Goal: Transaction & Acquisition: Obtain resource

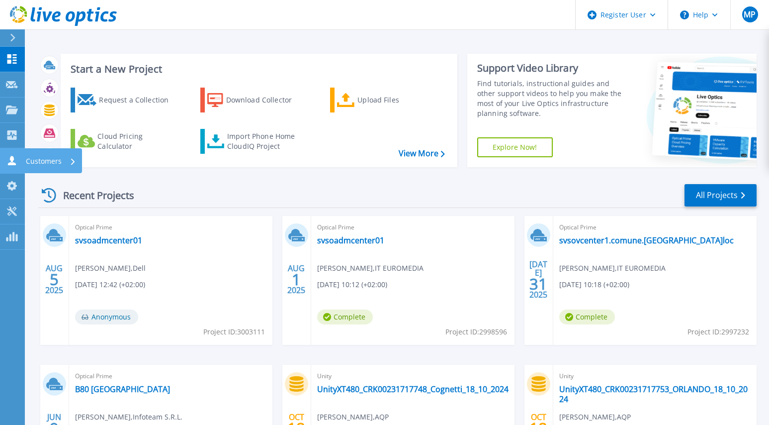
click at [10, 158] on icon at bounding box center [12, 160] width 8 height 9
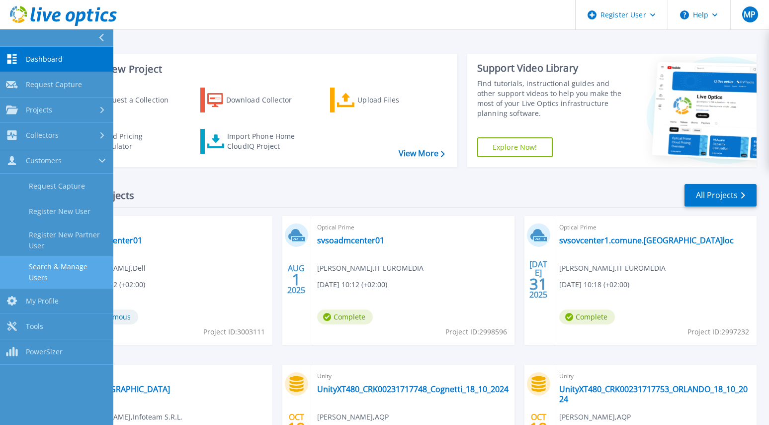
click at [75, 269] on link "Search & Manage Users" at bounding box center [56, 272] width 113 height 32
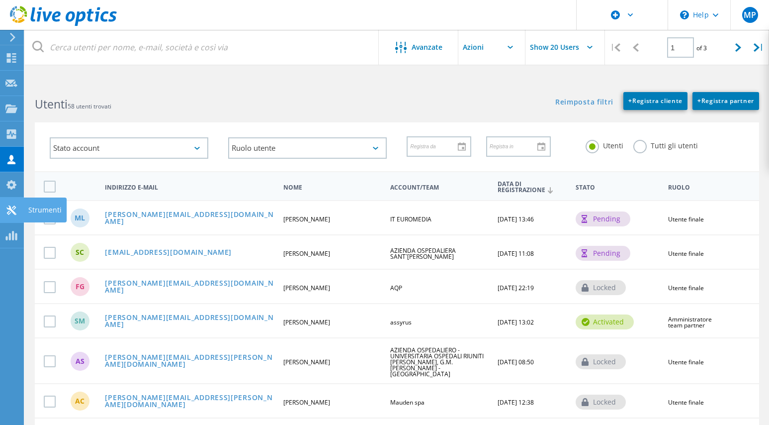
click at [10, 207] on use at bounding box center [10, 209] width 9 height 9
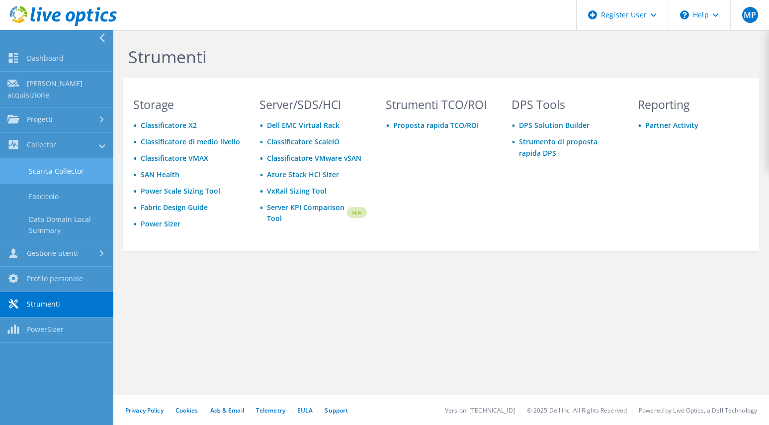
click at [70, 158] on link "Scarica Collector" at bounding box center [56, 170] width 113 height 25
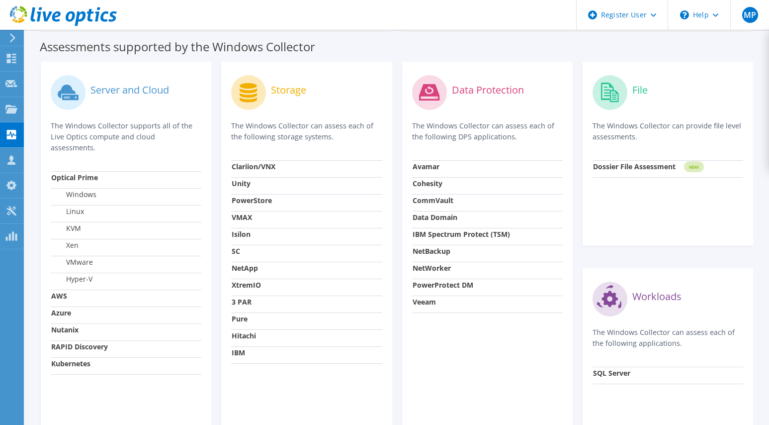
scroll to position [298, 0]
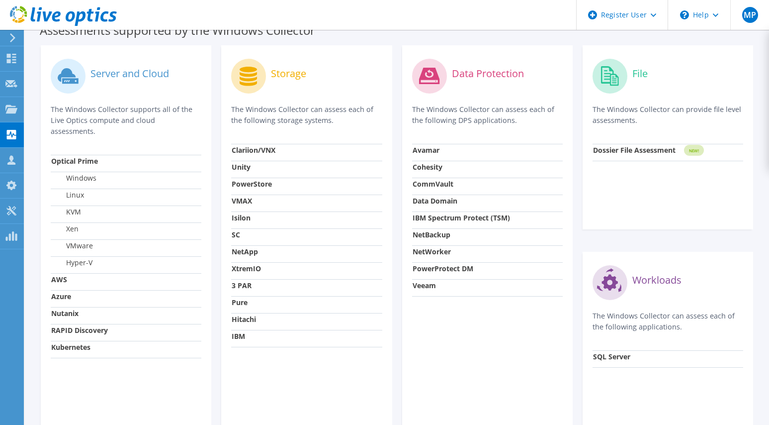
click at [79, 173] on label "Windows" at bounding box center [73, 178] width 45 height 10
click at [101, 172] on td "Windows" at bounding box center [126, 180] width 151 height 17
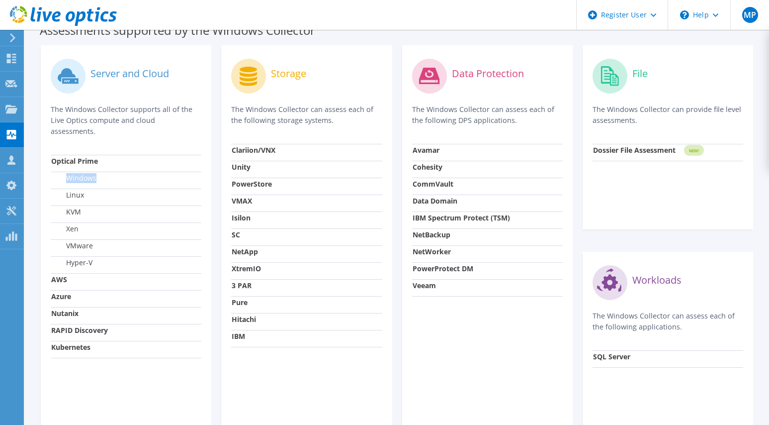
drag, startPoint x: 101, startPoint y: 169, endPoint x: 127, endPoint y: 168, distance: 25.4
click at [127, 172] on td "Windows" at bounding box center [126, 180] width 151 height 17
click at [79, 241] on label "VMware" at bounding box center [72, 246] width 42 height 10
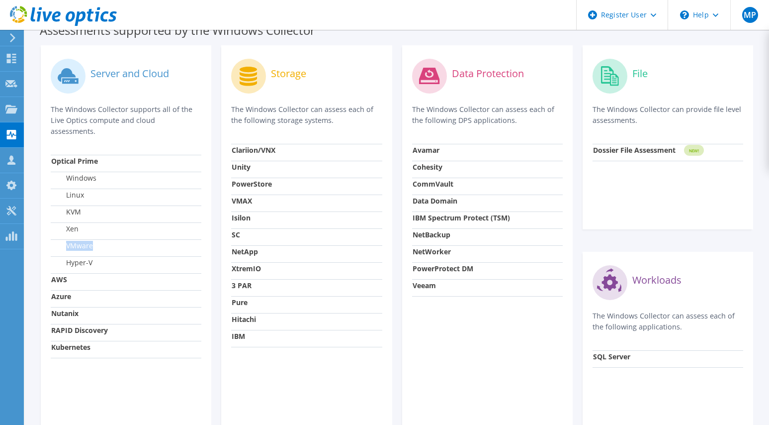
click at [79, 241] on label "VMware" at bounding box center [72, 246] width 42 height 10
click at [75, 156] on strong "Optical Prime" at bounding box center [74, 160] width 47 height 9
click at [138, 78] on label "Server and Cloud" at bounding box center [129, 74] width 79 height 10
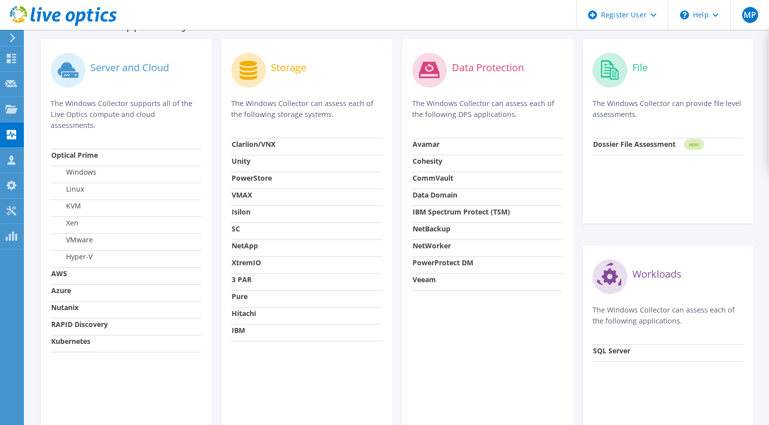
scroll to position [360, 0]
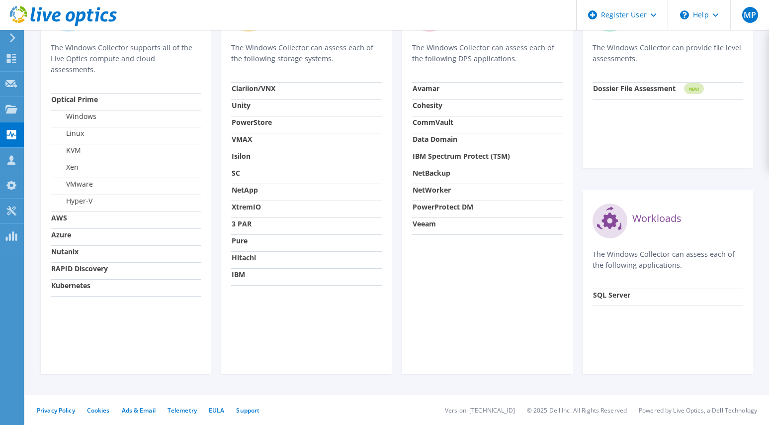
click at [73, 179] on label "VMware" at bounding box center [72, 184] width 42 height 10
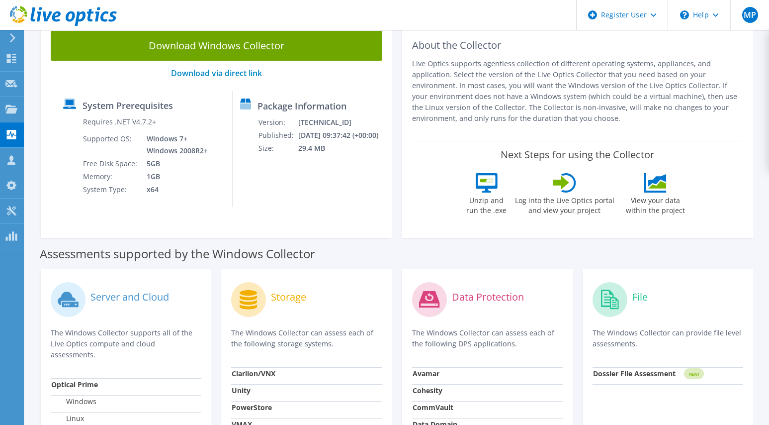
scroll to position [0, 0]
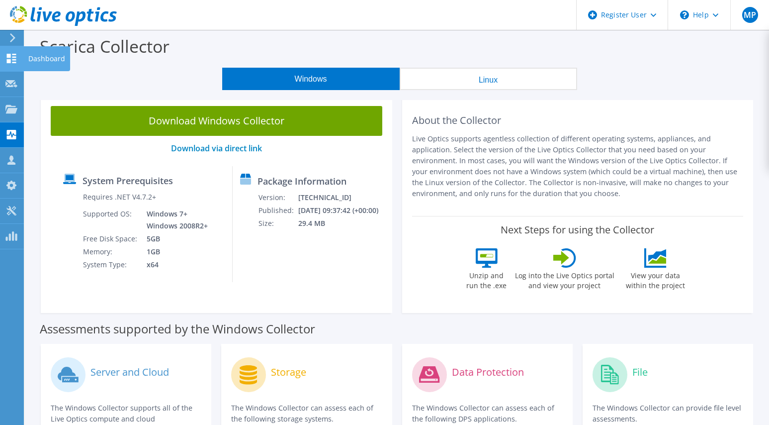
click at [48, 53] on div "Dashboard" at bounding box center [46, 58] width 47 height 25
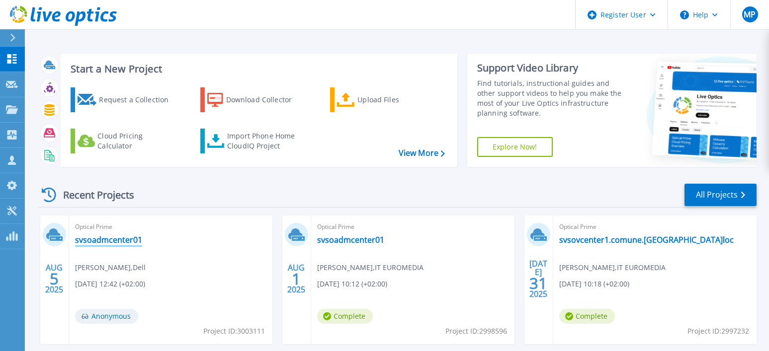
click at [107, 238] on link "svsoadmcenter01" at bounding box center [108, 240] width 67 height 10
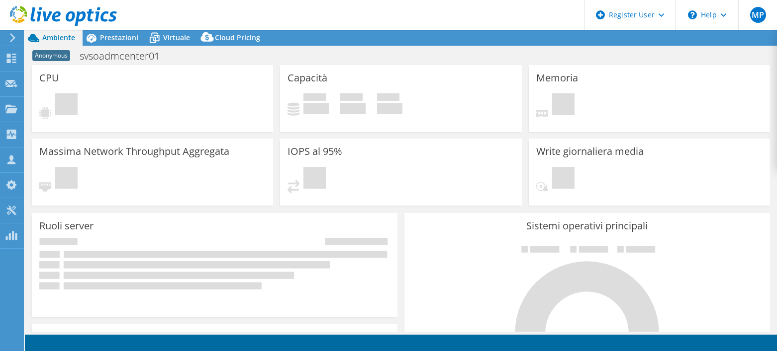
select select "USD"
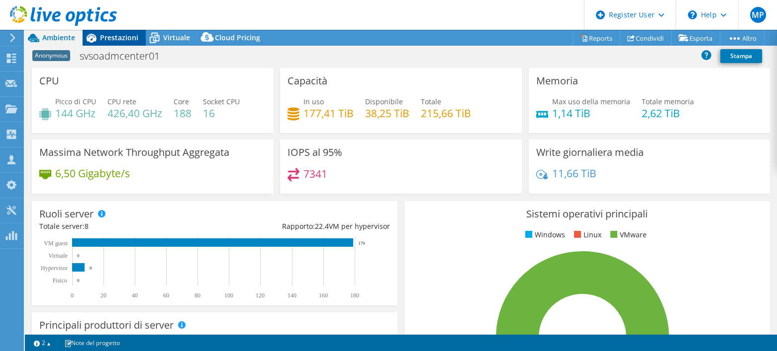
click at [110, 39] on span "Prestazioni" at bounding box center [119, 37] width 38 height 9
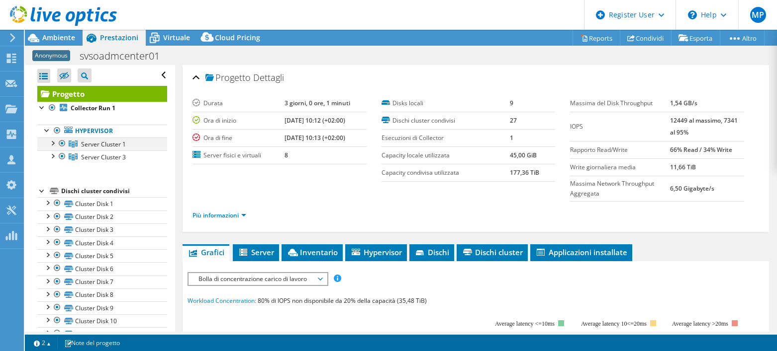
click at [55, 144] on div at bounding box center [52, 143] width 10 height 10
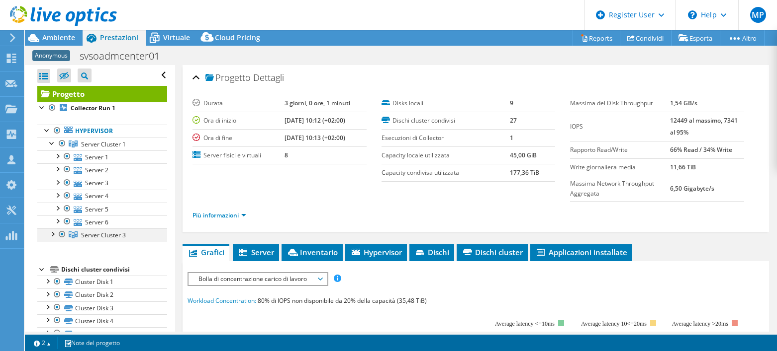
click at [53, 237] on div at bounding box center [52, 234] width 10 height 10
click at [61, 235] on div at bounding box center [62, 235] width 10 height 12
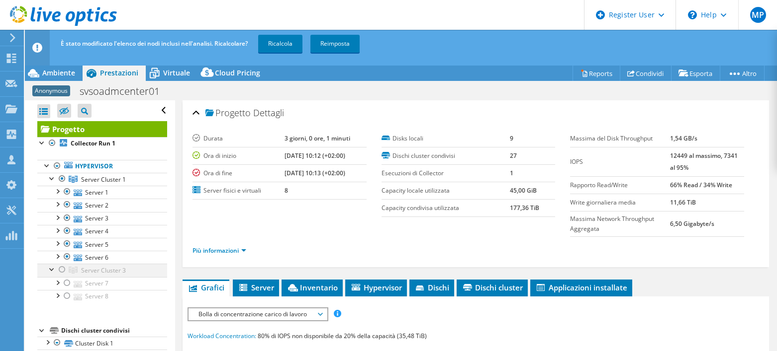
click at [62, 271] on div at bounding box center [62, 270] width 10 height 12
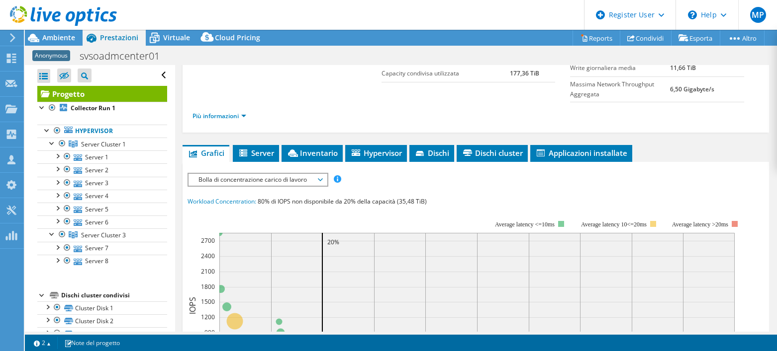
scroll to position [199, 0]
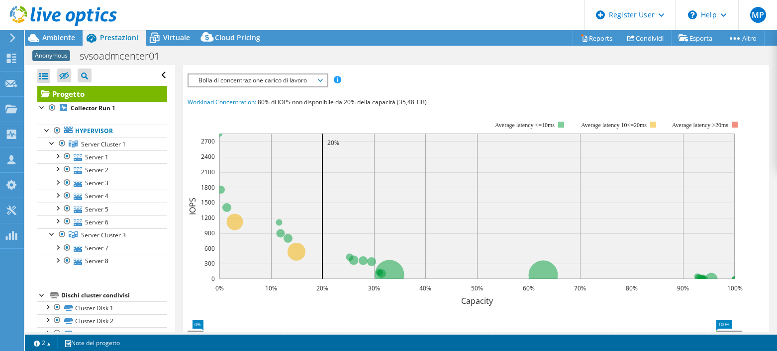
click at [318, 81] on span "Bolla di concentrazione carico di lavoro" at bounding box center [257, 81] width 128 height 12
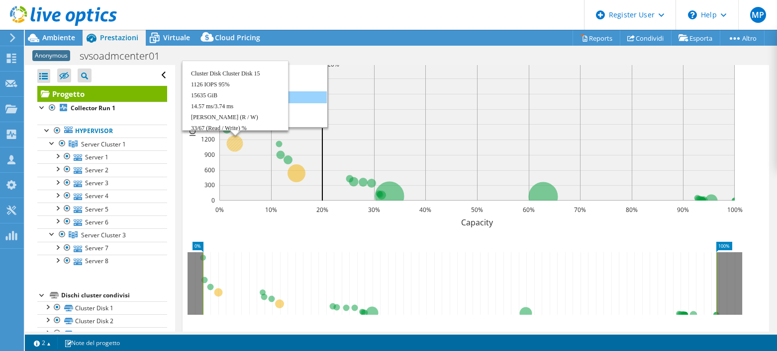
scroll to position [36, 0]
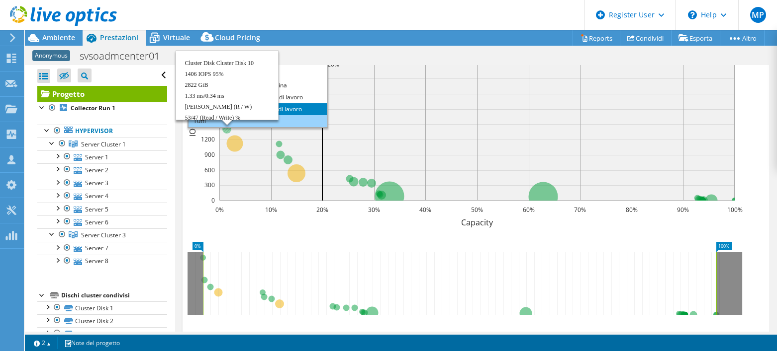
click at [300, 119] on li "Tutti" at bounding box center [257, 121] width 138 height 12
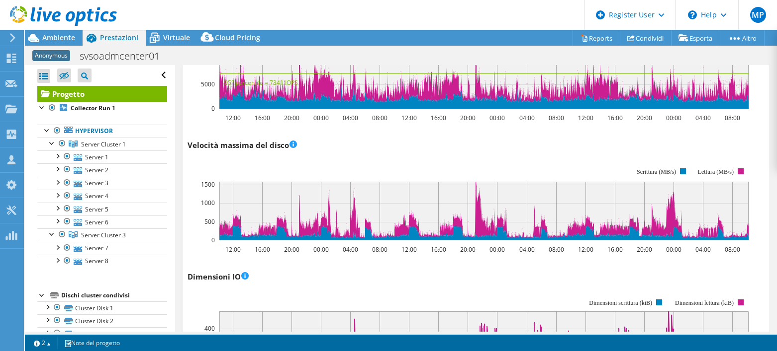
click at [567, 57] on div "Anonymous svsoadmcenter01 Stampa" at bounding box center [401, 56] width 752 height 18
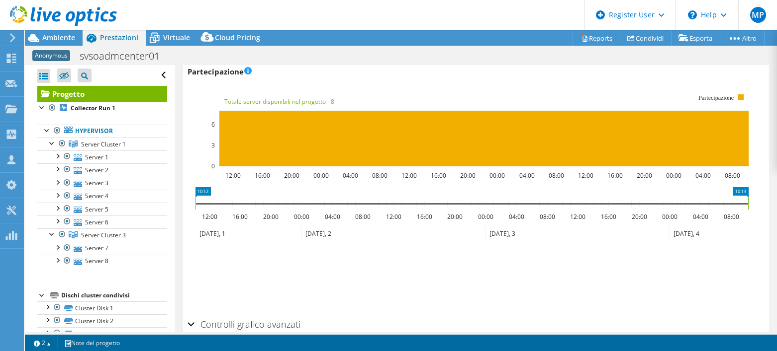
scroll to position [775, 0]
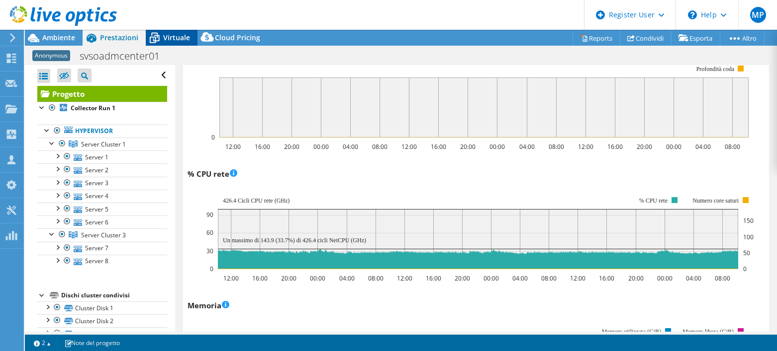
click at [165, 39] on span "Virtuale" at bounding box center [176, 37] width 27 height 9
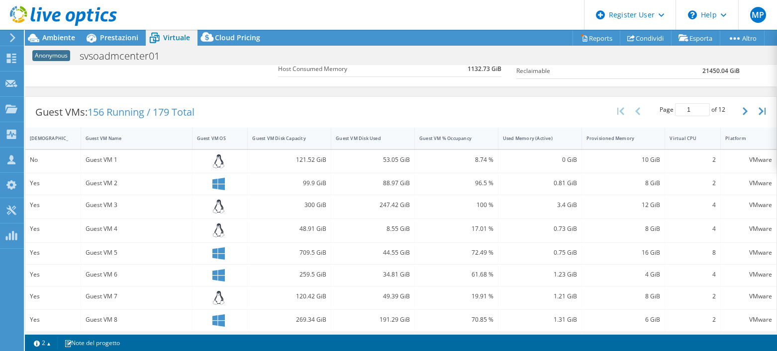
scroll to position [199, 0]
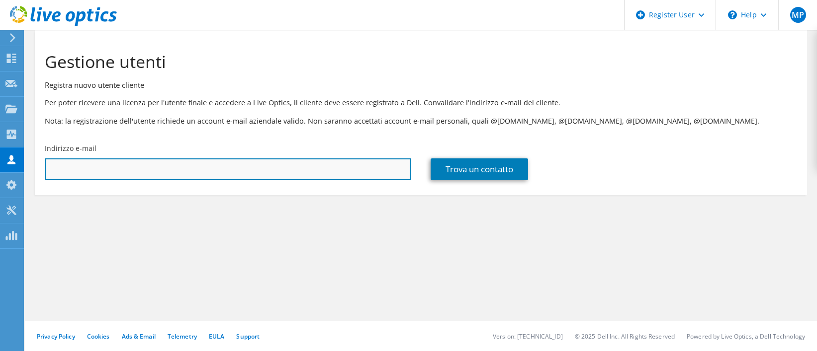
click at [99, 165] on input "text" at bounding box center [228, 170] width 366 height 22
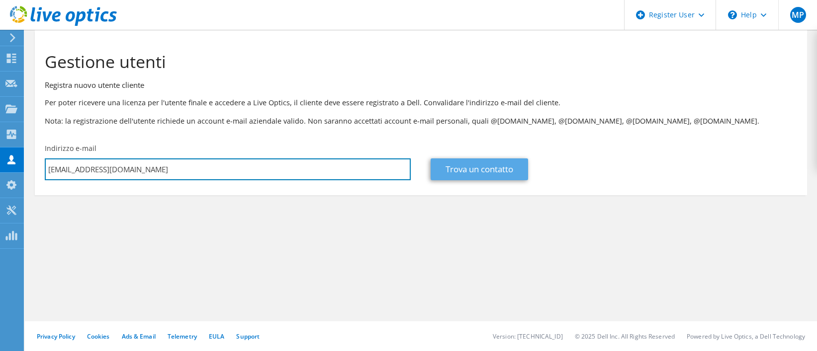
type input "[EMAIL_ADDRESS][DOMAIN_NAME]"
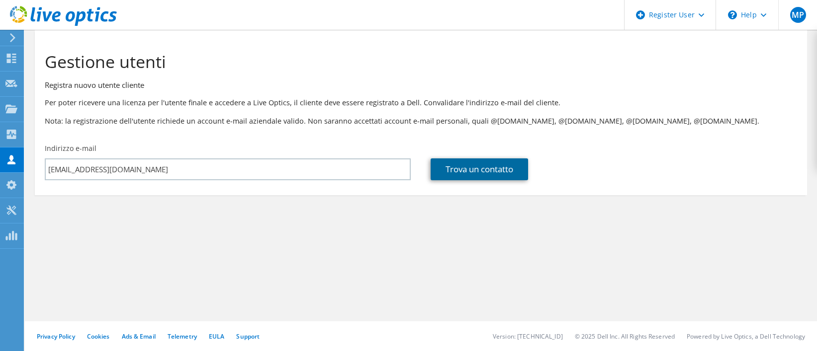
click at [475, 173] on link "Trova un contatto" at bounding box center [479, 170] width 97 height 22
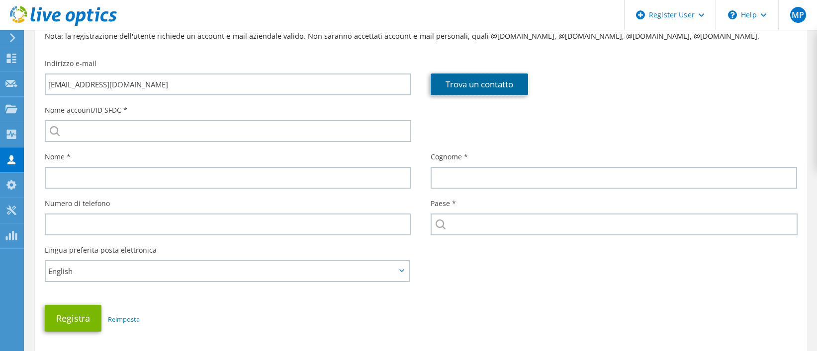
scroll to position [99, 0]
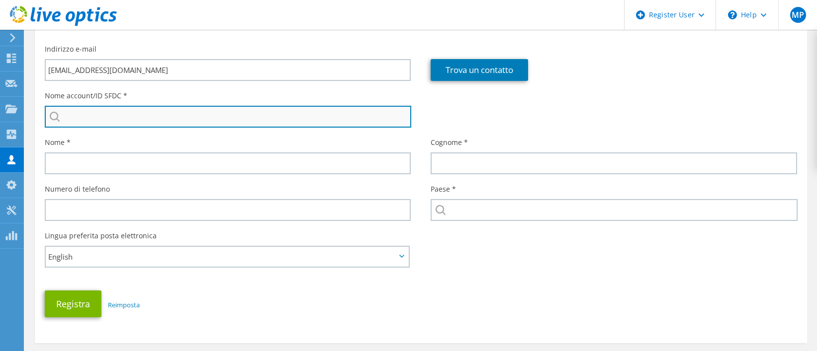
click at [140, 118] on input "search" at bounding box center [228, 117] width 366 height 22
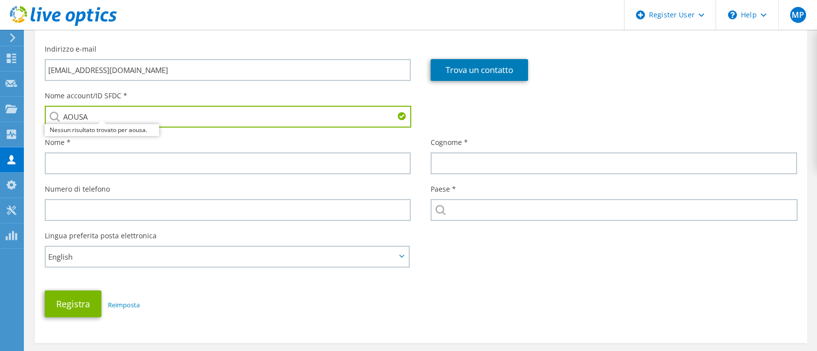
drag, startPoint x: 140, startPoint y: 118, endPoint x: 42, endPoint y: 114, distance: 97.5
click at [42, 114] on div "Nome account/ID SFDC * [GEOGRAPHIC_DATA] Nessun risultato trovato per aousa." at bounding box center [228, 109] width 386 height 47
click at [132, 130] on li "AZIENDA OSPEDALIERA SANT`[PERSON_NAME] : 1902290160" at bounding box center [186, 124] width 282 height 12
type input "AZIENDA OSPEDALIERA SANT`[PERSON_NAME] : 1902290160"
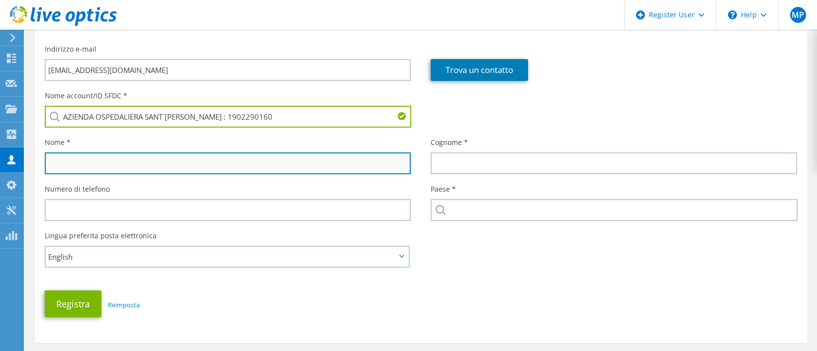
click at [121, 162] on input "text" at bounding box center [228, 164] width 366 height 22
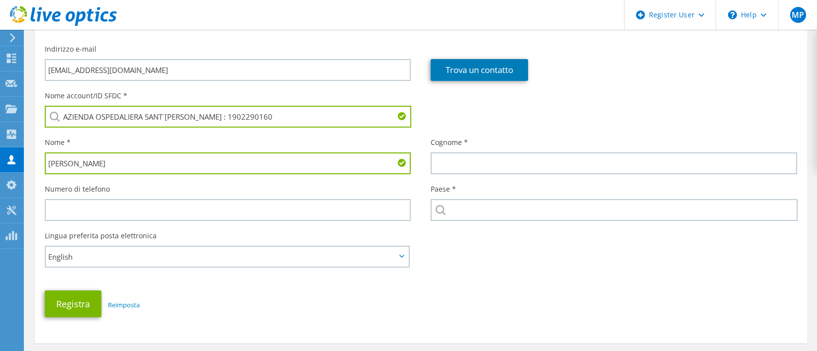
type input "[PERSON_NAME]"
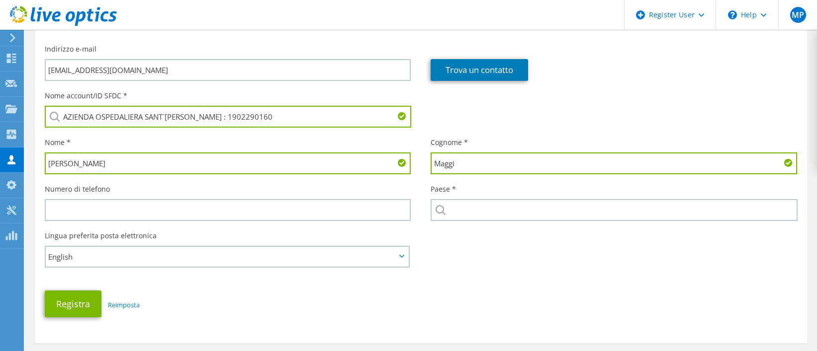
type input "Maggi"
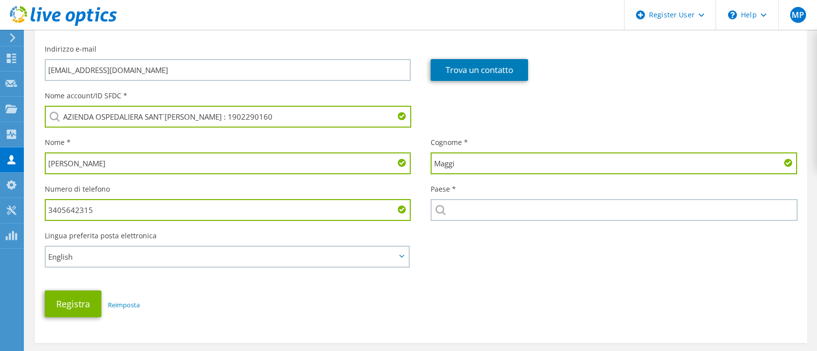
type input "3405642315"
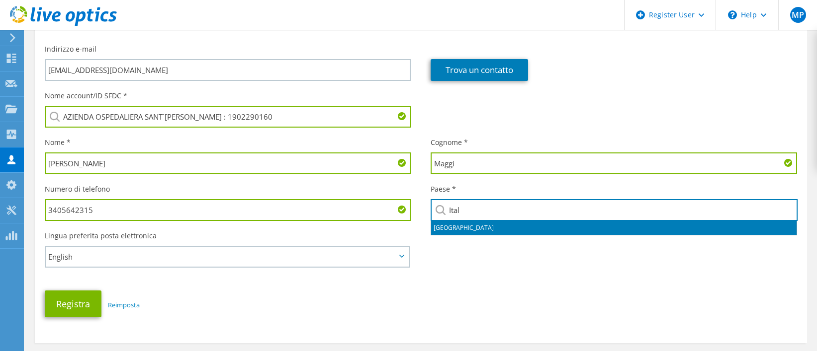
type input "[GEOGRAPHIC_DATA]"
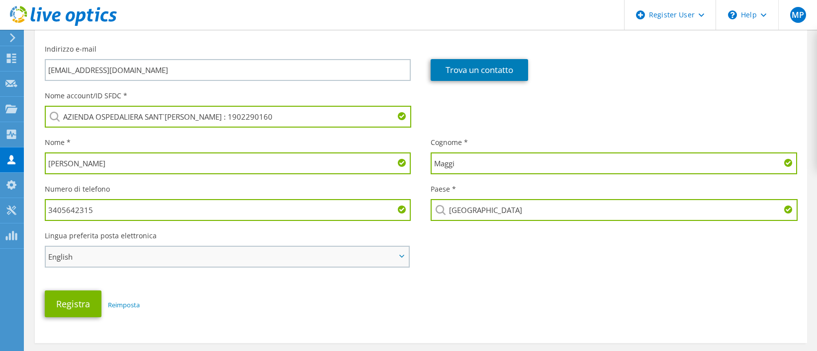
click at [99, 261] on span "English" at bounding box center [222, 257] width 348 height 12
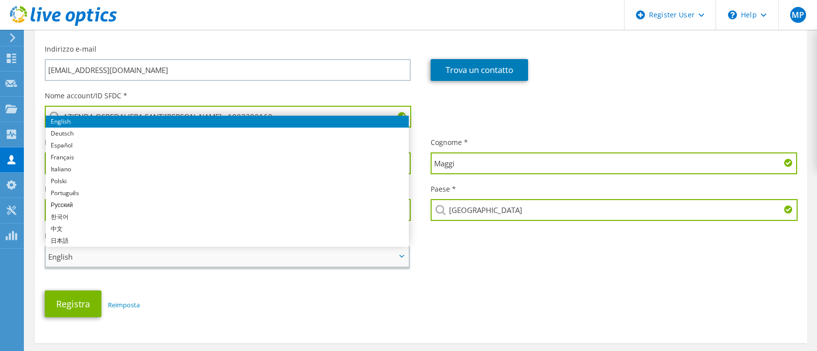
click at [99, 261] on span "English" at bounding box center [222, 257] width 348 height 12
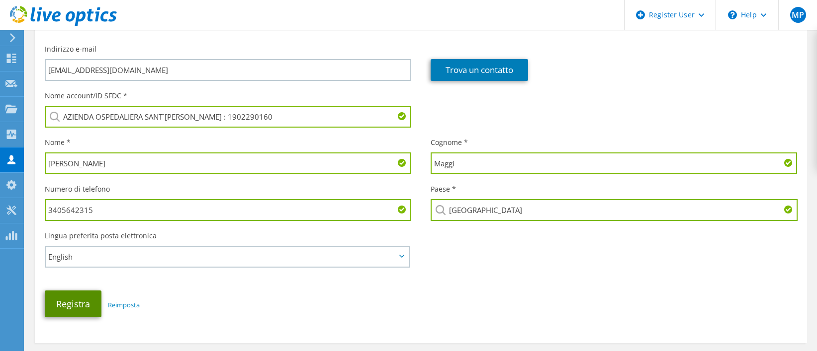
drag, startPoint x: 76, startPoint y: 304, endPoint x: 108, endPoint y: 276, distance: 43.4
click at [181, 314] on div "Registra Reimposta" at bounding box center [421, 304] width 772 height 37
click at [99, 259] on span "English" at bounding box center [222, 257] width 348 height 12
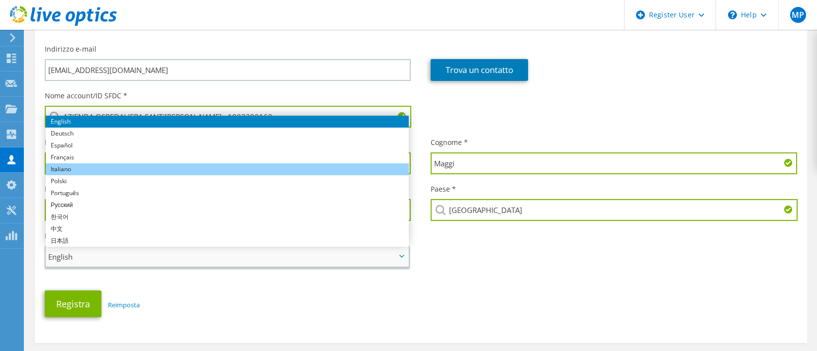
click at [78, 171] on li "Italiano" at bounding box center [227, 170] width 363 height 12
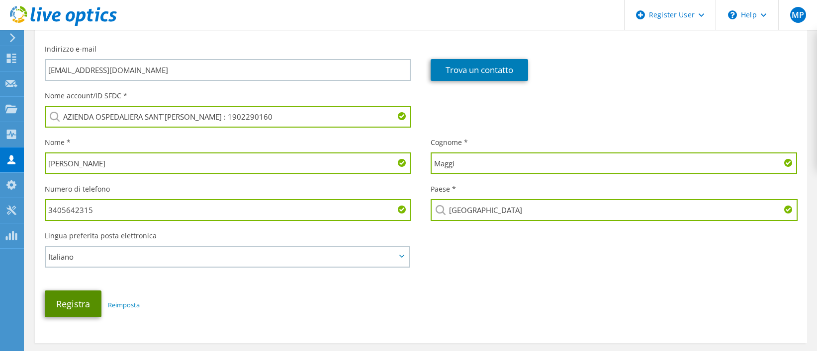
click at [68, 301] on button "Registra" at bounding box center [73, 304] width 57 height 27
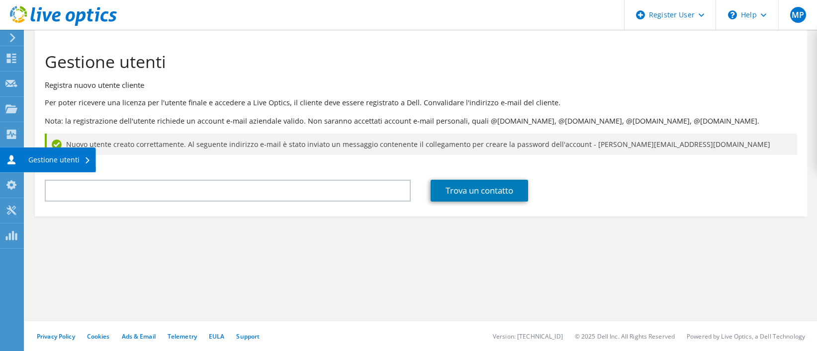
click at [65, 157] on div "Gestione utenti" at bounding box center [59, 160] width 73 height 25
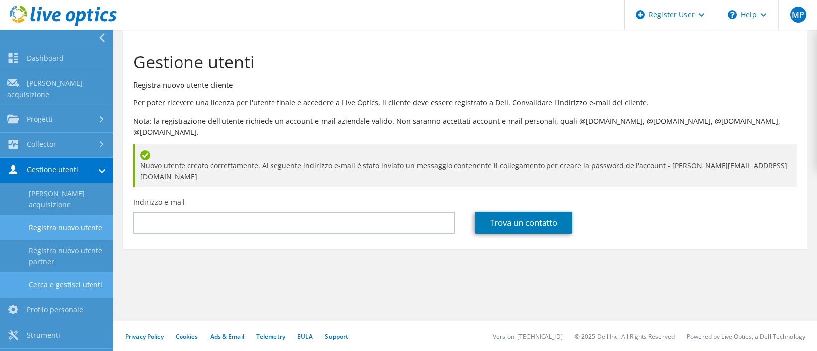
click at [65, 272] on link "Cerca e gestisci utenti" at bounding box center [56, 284] width 113 height 25
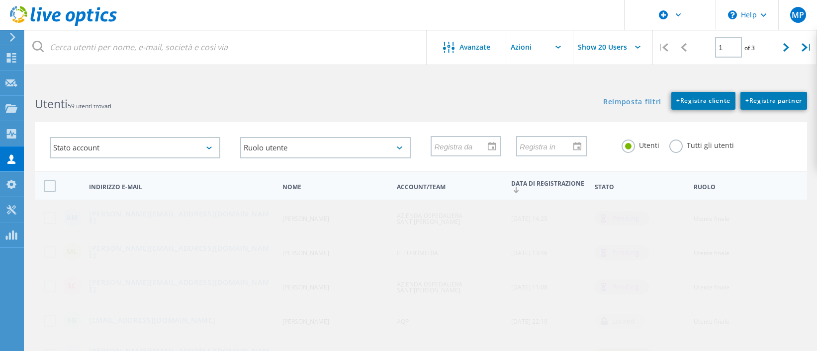
scroll to position [99, 0]
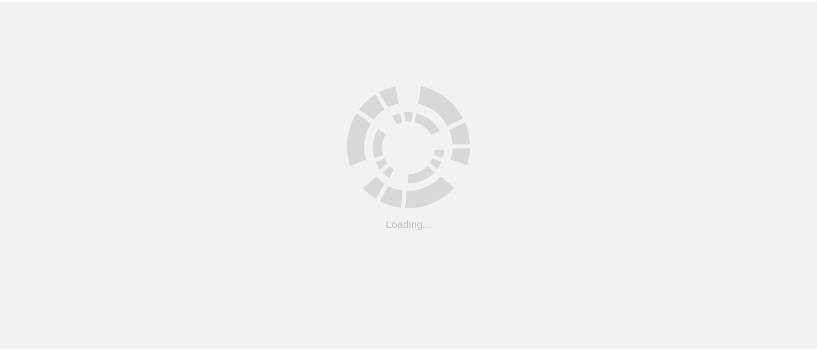
scroll to position [99, 0]
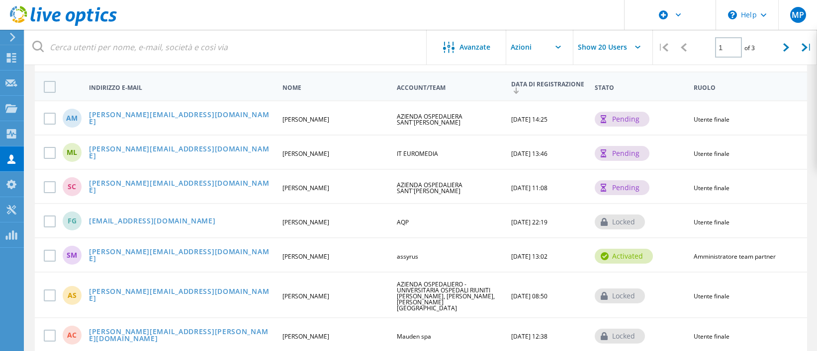
drag, startPoint x: 483, startPoint y: 117, endPoint x: 356, endPoint y: 117, distance: 126.8
click at [356, 117] on div "AM a.maggi@we-com.it Alessandro Maggi AZIENDA OSPEDALIERA SANT`ANDREA 09/08/202…" at bounding box center [421, 117] width 772 height 34
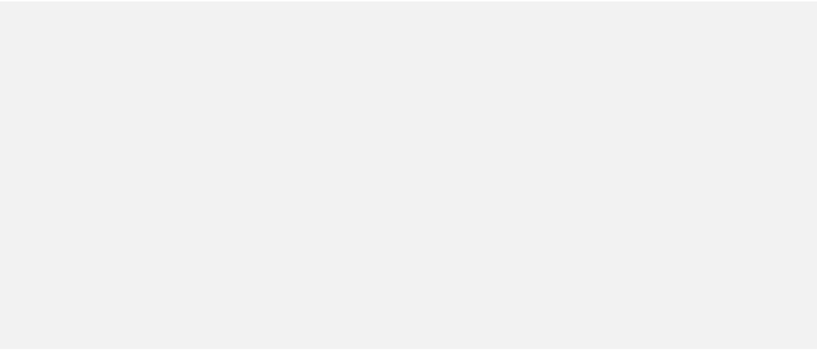
scroll to position [99, 0]
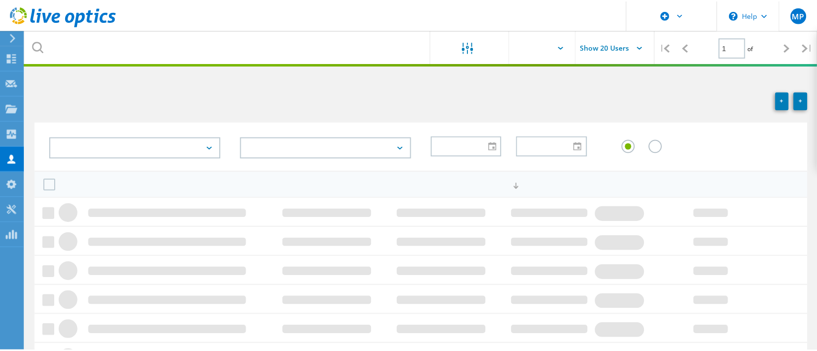
scroll to position [99, 0]
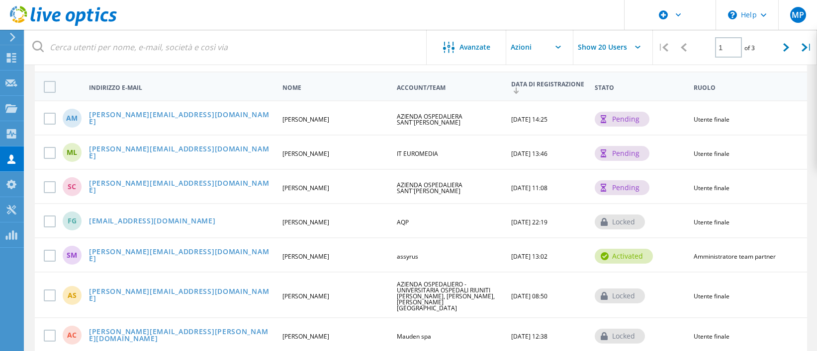
click at [58, 18] on icon at bounding box center [63, 16] width 107 height 20
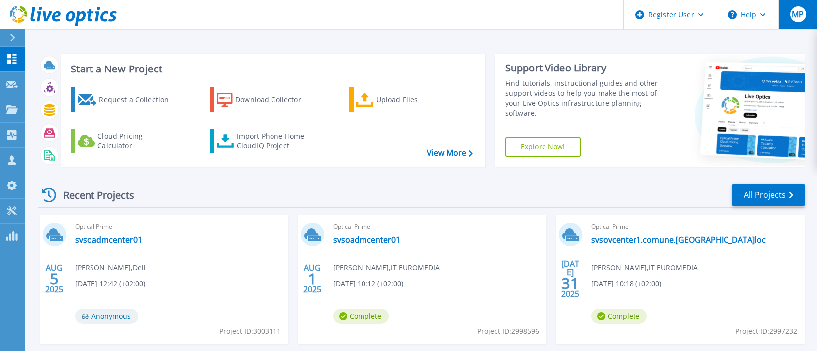
click at [799, 13] on span "MP" at bounding box center [797, 14] width 12 height 8
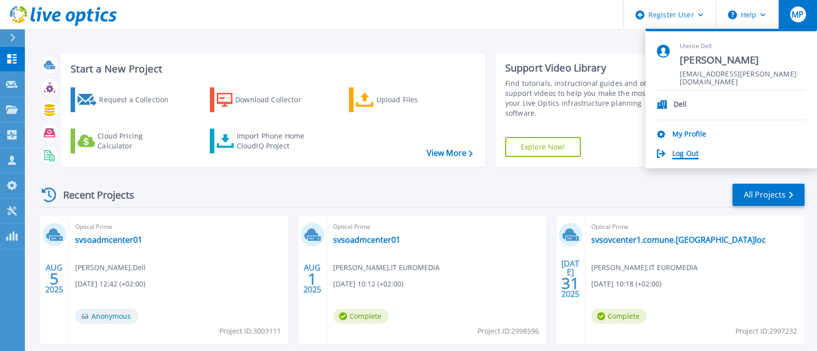
click at [684, 153] on link "Log Out" at bounding box center [685, 154] width 26 height 9
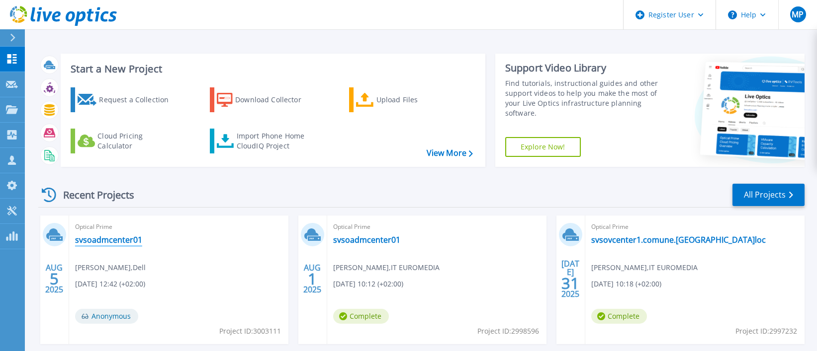
click at [102, 242] on link "svsoadmcenter01" at bounding box center [108, 240] width 67 height 10
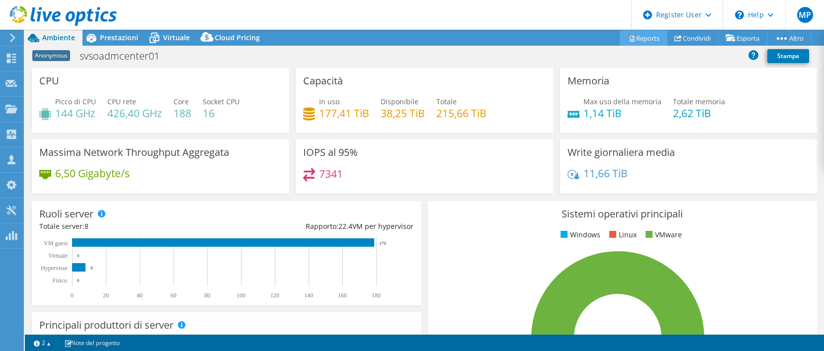
click at [636, 40] on link "Reports" at bounding box center [644, 37] width 48 height 15
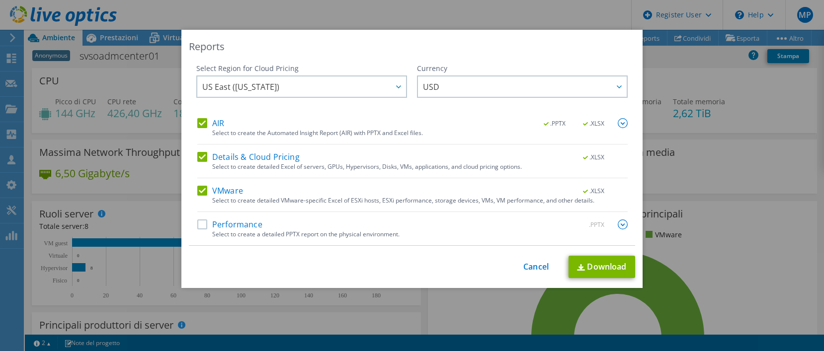
click at [227, 225] on label "Performance" at bounding box center [229, 225] width 65 height 10
click at [0, 0] on input "Performance" at bounding box center [0, 0] width 0 height 0
click at [552, 124] on span ".PPTX" at bounding box center [556, 123] width 38 height 7
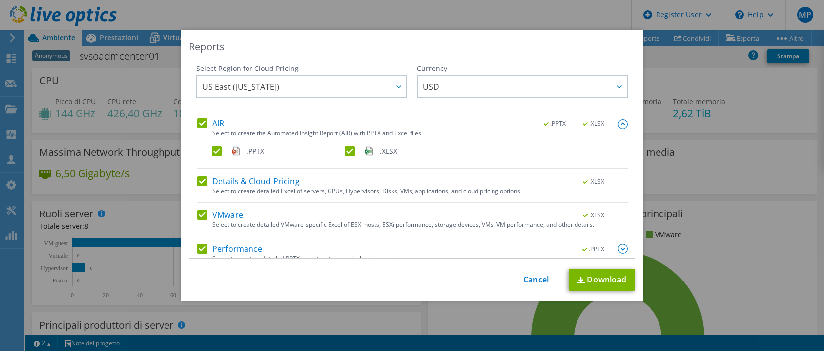
click at [251, 152] on span ".PPTX" at bounding box center [256, 151] width 18 height 11
click at [0, 0] on input ".PPTX" at bounding box center [0, 0] width 0 height 0
click at [251, 152] on span ".PPTX" at bounding box center [256, 151] width 18 height 11
click at [0, 0] on input ".PPTX" at bounding box center [0, 0] width 0 height 0
click at [532, 277] on link "Cancel" at bounding box center [536, 279] width 25 height 9
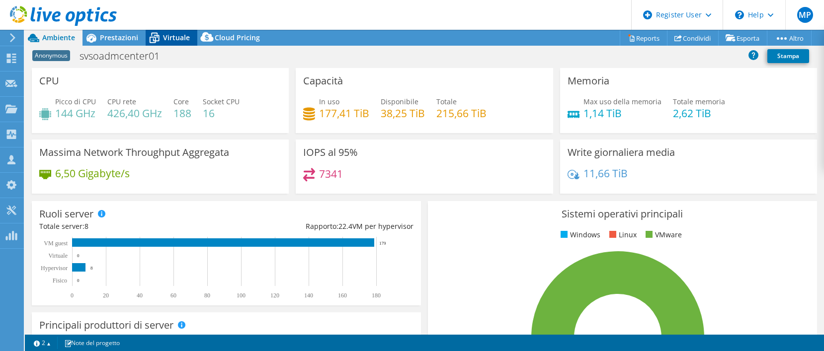
click at [173, 38] on span "Virtuale" at bounding box center [176, 37] width 27 height 9
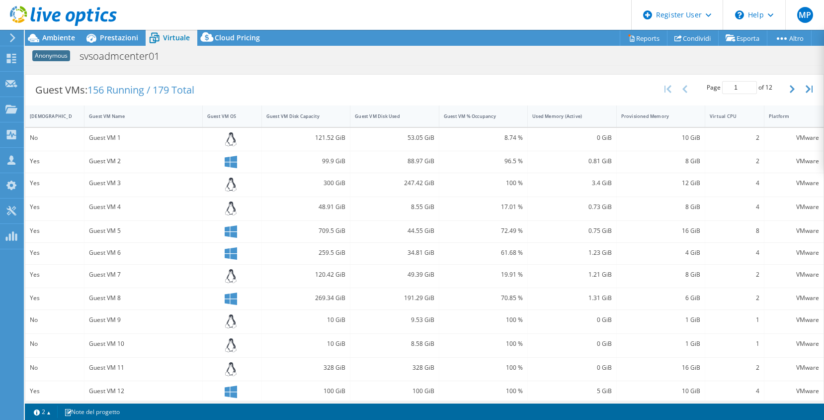
scroll to position [199, 0]
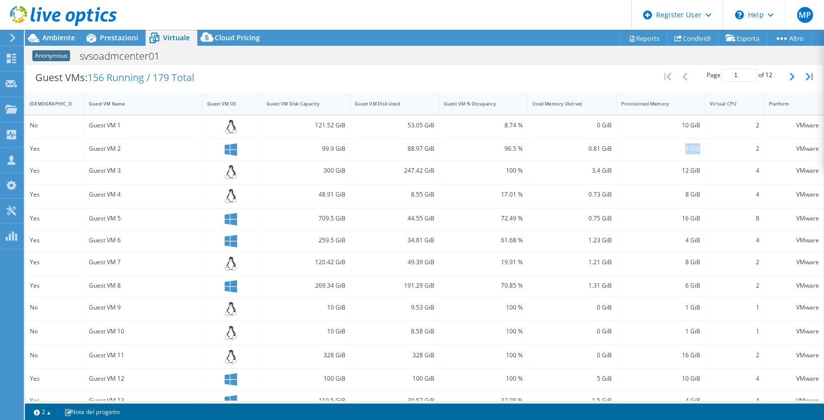
drag, startPoint x: 696, startPoint y: 151, endPoint x: 666, endPoint y: 148, distance: 29.4
click at [666, 148] on div "8 GiB" at bounding box center [661, 149] width 88 height 21
drag, startPoint x: 666, startPoint y: 148, endPoint x: 578, endPoint y: 148, distance: 88.0
click at [578, 148] on div "0.81 GiB" at bounding box center [571, 148] width 79 height 11
drag, startPoint x: 708, startPoint y: 146, endPoint x: 612, endPoint y: 153, distance: 96.7
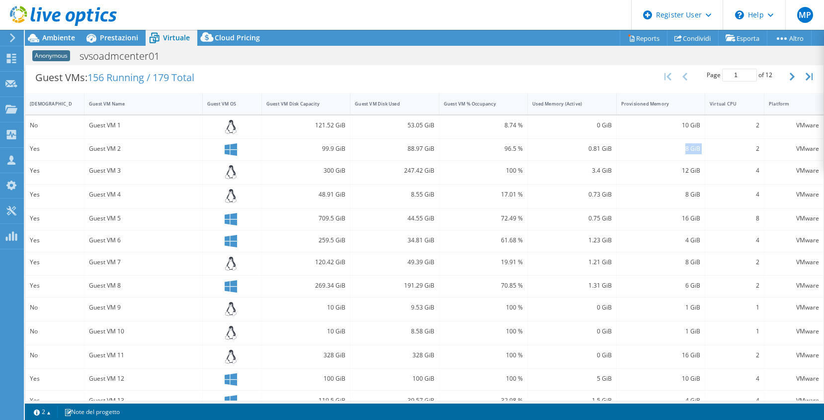
click at [614, 151] on div "Yes Guest VM 2 99.9 GiB 88.97 GiB 96.5 % 0.81 GiB 8 GiB 2 VMware" at bounding box center [424, 149] width 798 height 21
click at [356, 351] on div "Azioni progetto Azioni progetto Reports Condividi Esporta vSAN ReadyNode Sizer" at bounding box center [424, 225] width 799 height 390
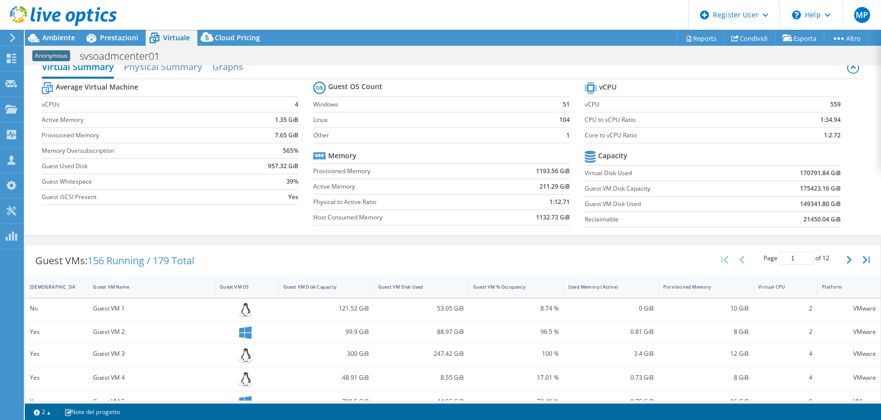
scroll to position [0, 0]
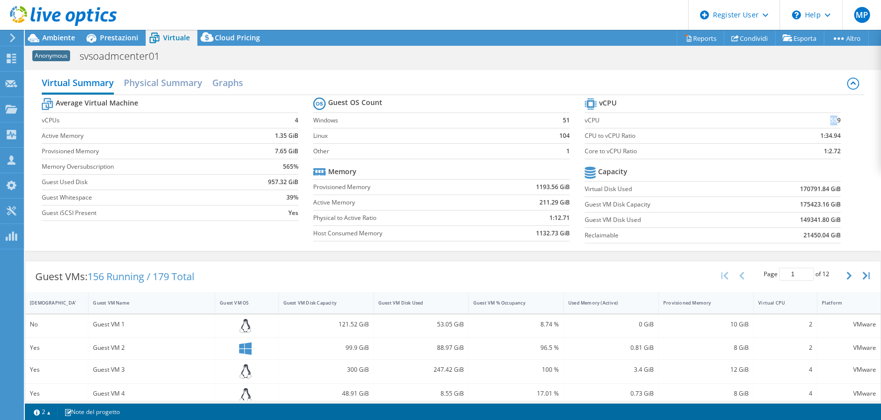
drag, startPoint x: 821, startPoint y: 121, endPoint x: 830, endPoint y: 119, distance: 9.8
click at [824, 119] on td "559" at bounding box center [808, 119] width 68 height 15
click at [171, 80] on h2 "Physical Summary" at bounding box center [163, 84] width 79 height 22
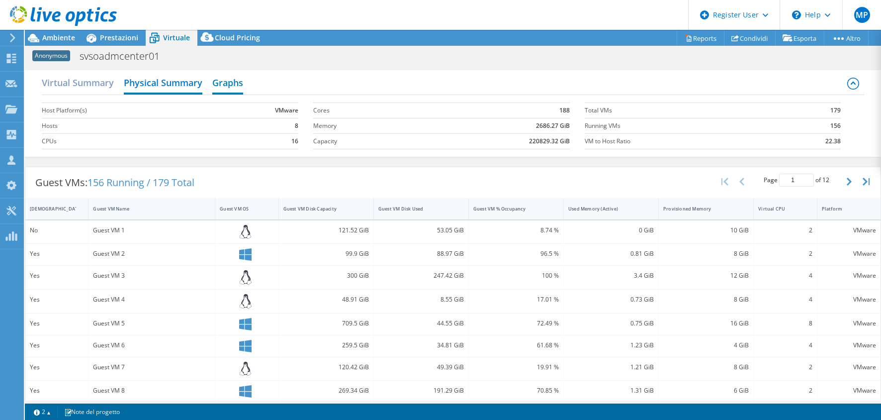
click at [238, 83] on h2 "Graphs" at bounding box center [227, 84] width 31 height 22
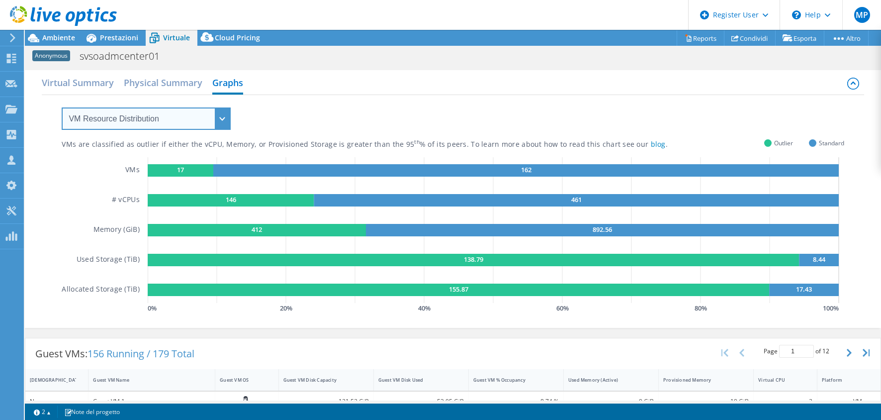
click at [221, 117] on select "VM Resource Distribution Provisioning Contrast Over Provisioning" at bounding box center [146, 118] width 169 height 22
select select "Provisioning Contrast"
click at [62, 107] on select "VM Resource Distribution Provisioning Contrast Over Provisioning" at bounding box center [146, 118] width 169 height 22
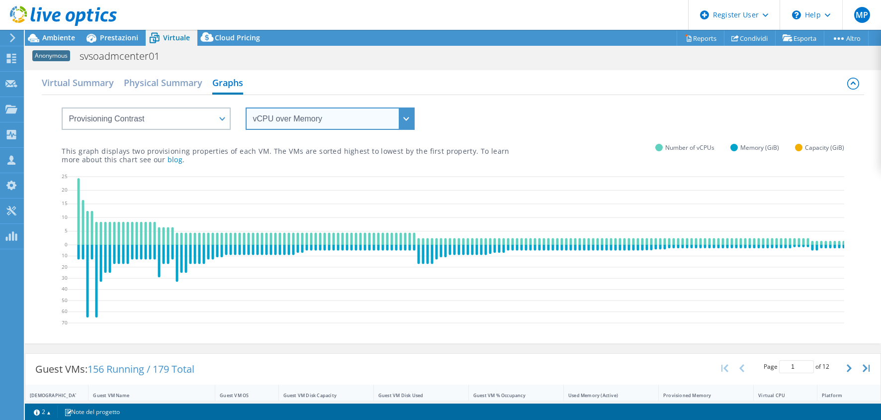
click at [305, 118] on select "vCPU over Memory vCPU over Capacity Memory over vCPU Memory over Capacity Capac…" at bounding box center [330, 118] width 169 height 22
select select "Capacity over Memory"
click at [246, 107] on select "vCPU over Memory vCPU over Capacity Memory over vCPU Memory over Capacity Capac…" at bounding box center [330, 118] width 169 height 22
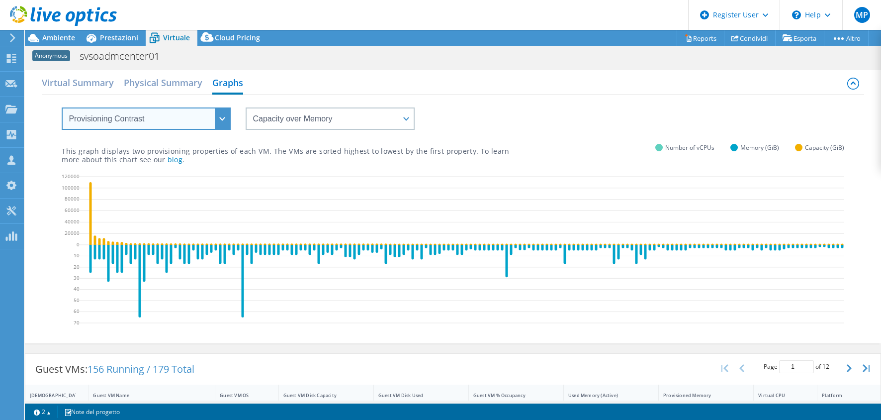
click at [216, 119] on select "VM Resource Distribution Provisioning Contrast Over Provisioning" at bounding box center [146, 118] width 169 height 22
select select "Over Provisioning"
click at [62, 107] on select "VM Resource Distribution Provisioning Contrast Over Provisioning" at bounding box center [146, 118] width 169 height 22
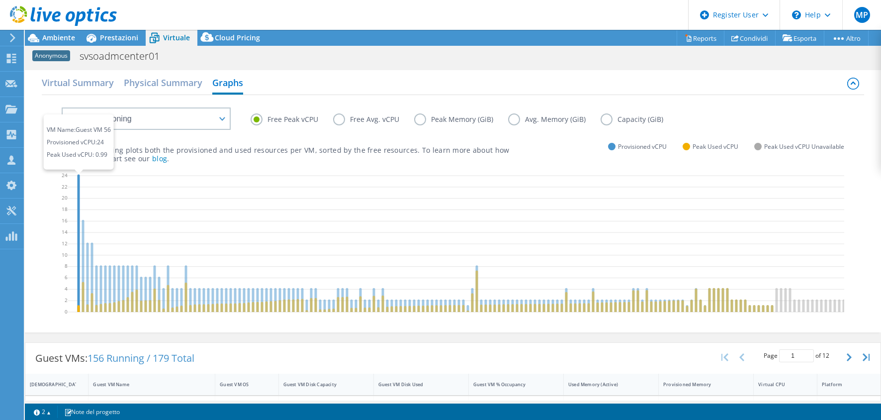
click at [78, 189] on icon at bounding box center [79, 243] width 2 height 138
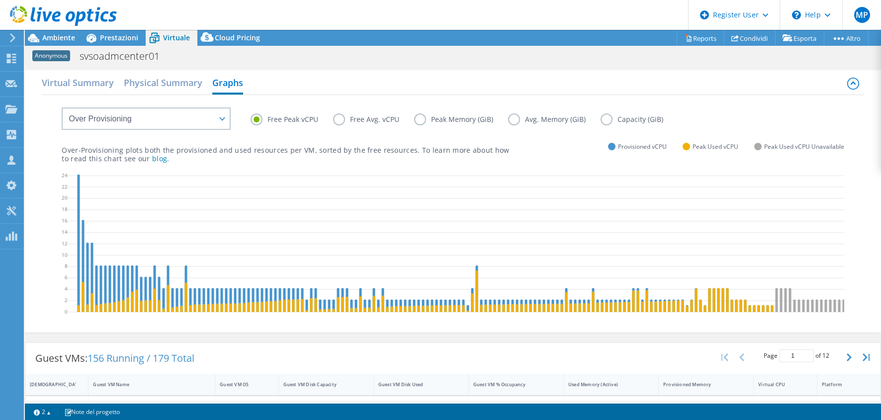
click at [606, 122] on label "Capacity (GiB)" at bounding box center [640, 119] width 78 height 12
click at [0, 0] on input "Capacity (GiB)" at bounding box center [0, 0] width 0 height 0
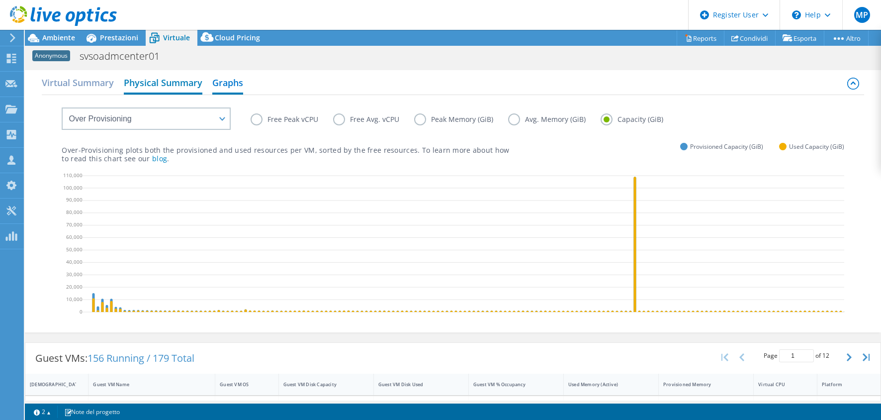
click at [142, 86] on h2 "Physical Summary" at bounding box center [163, 84] width 79 height 22
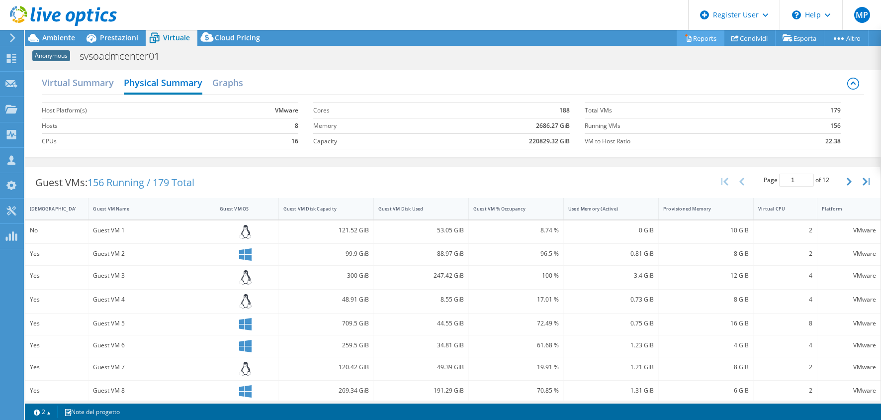
click at [693, 40] on link "Reports" at bounding box center [701, 37] width 48 height 15
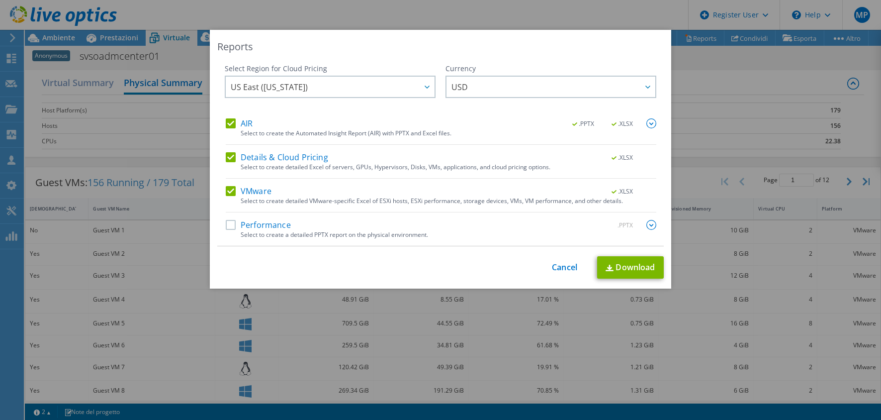
click at [260, 226] on label "Performance" at bounding box center [258, 225] width 65 height 10
click at [0, 0] on input "Performance" at bounding box center [0, 0] width 0 height 0
click at [552, 270] on link "Cancel" at bounding box center [564, 267] width 25 height 9
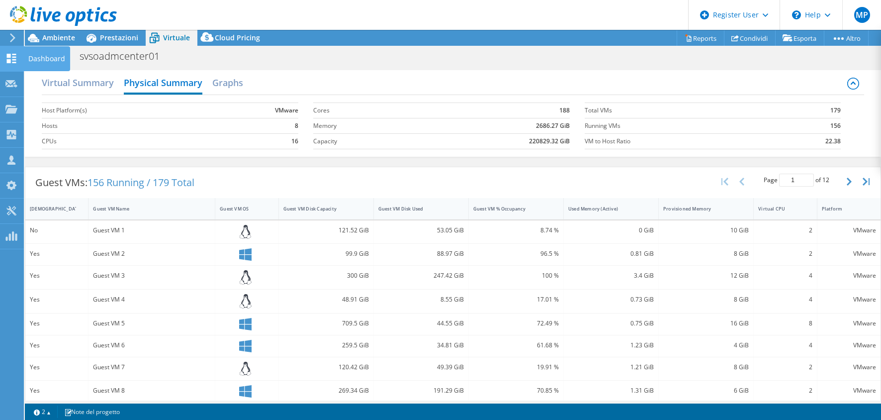
click at [10, 57] on use at bounding box center [11, 58] width 9 height 9
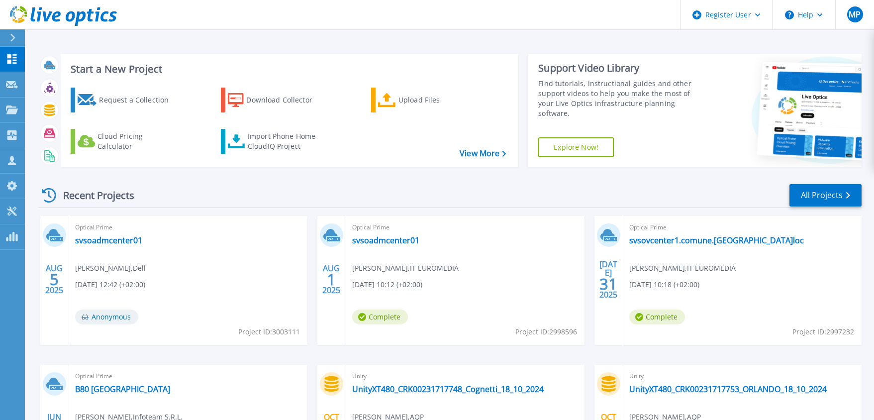
click at [256, 186] on div "Recent Projects All Projects" at bounding box center [449, 195] width 823 height 25
